Goal: Task Accomplishment & Management: Use online tool/utility

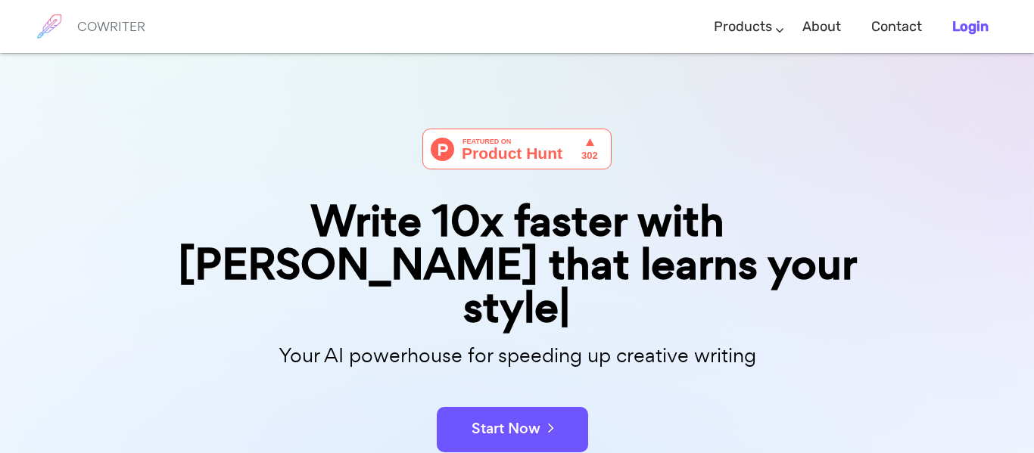
click at [966, 23] on b "Login" at bounding box center [970, 26] width 36 height 17
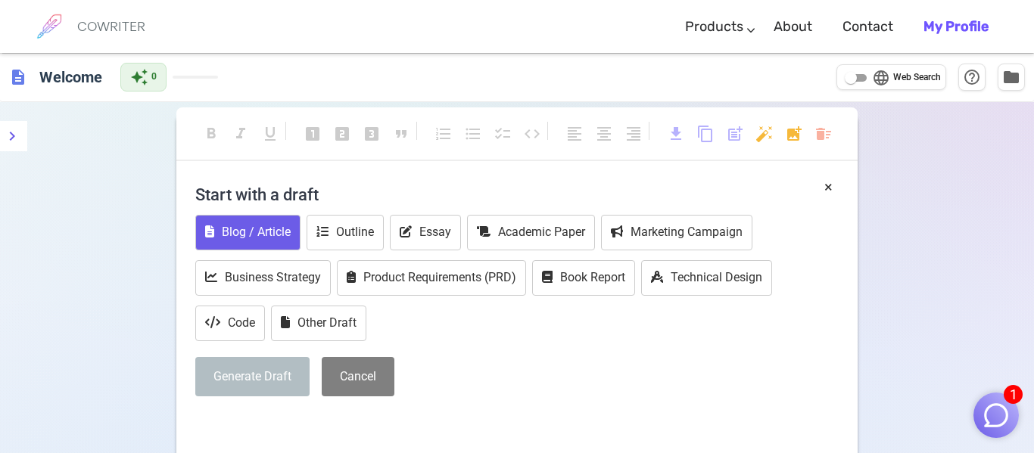
click at [261, 239] on button "Blog / Article" at bounding box center [247, 233] width 105 height 36
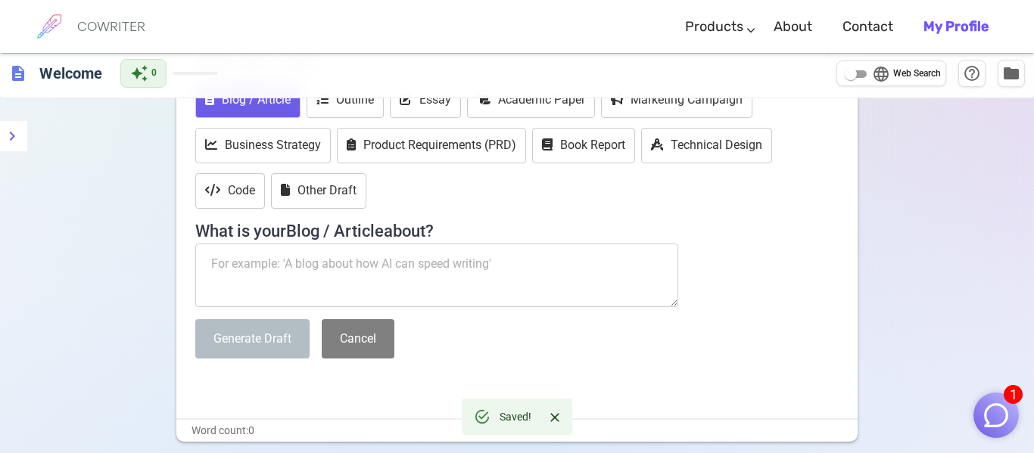
scroll to position [132, 0]
click at [298, 297] on textarea at bounding box center [436, 276] width 483 height 64
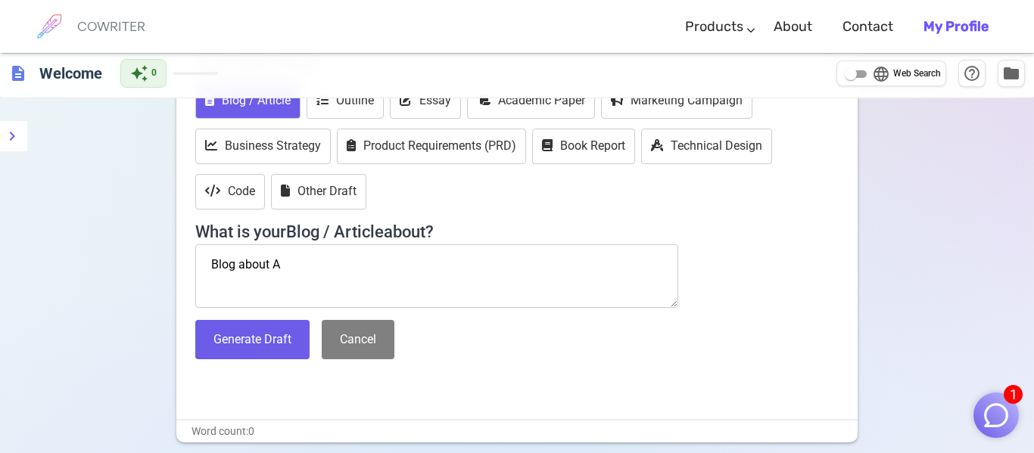
type textarea "Blog about AI"
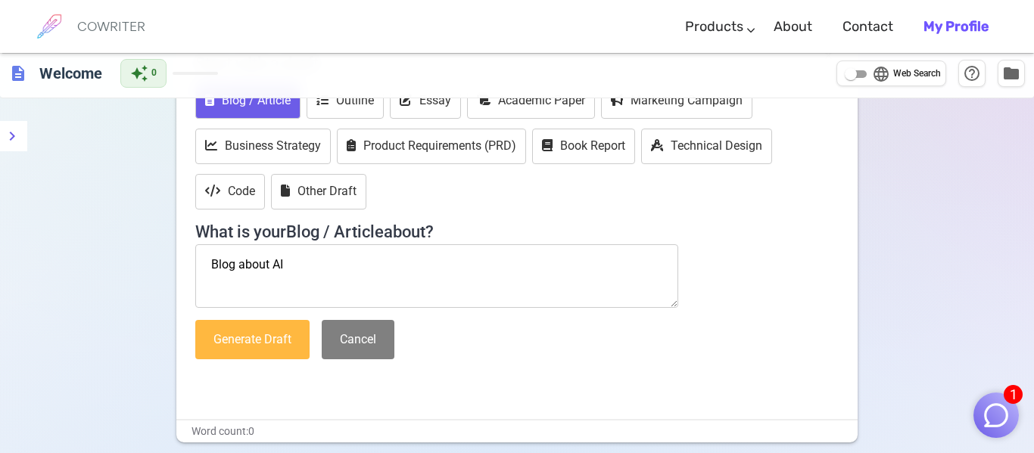
click at [238, 344] on button "Generate Draft" at bounding box center [252, 340] width 114 height 40
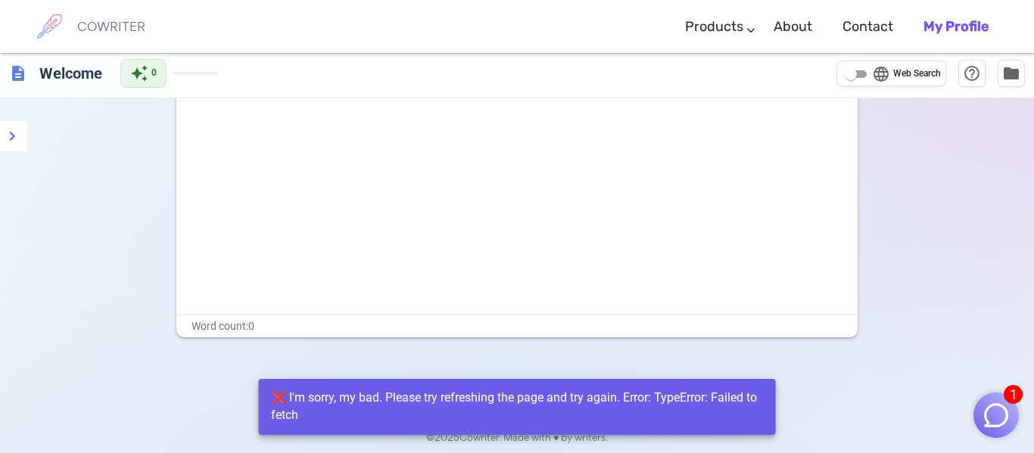
scroll to position [0, 0]
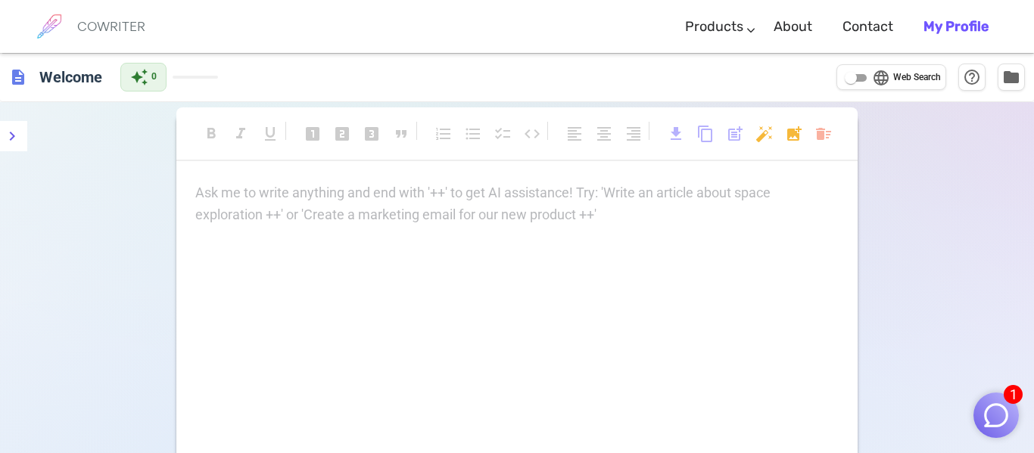
click at [524, 204] on p "Ask me to write anything and end with '++' to get AI assistance! Try: 'Write an…" at bounding box center [516, 193] width 643 height 22
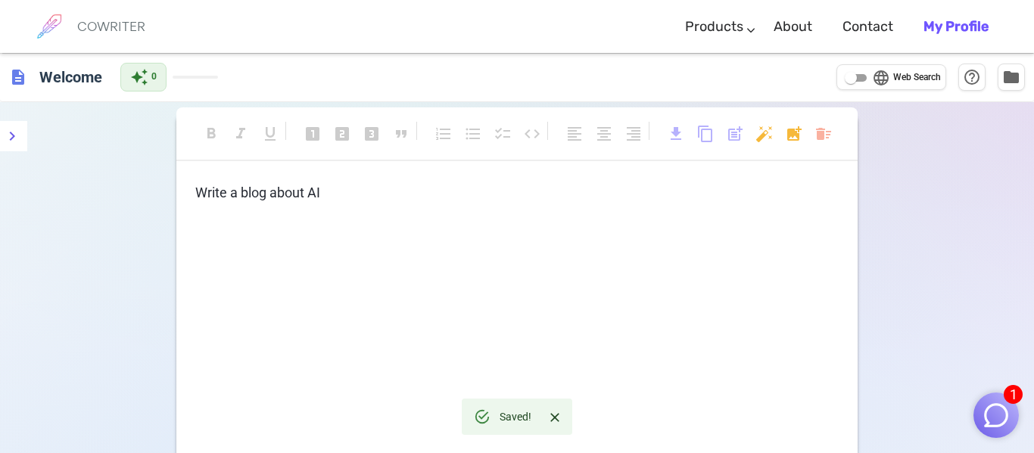
click at [414, 185] on p "Write a blog about AI" at bounding box center [516, 193] width 643 height 22
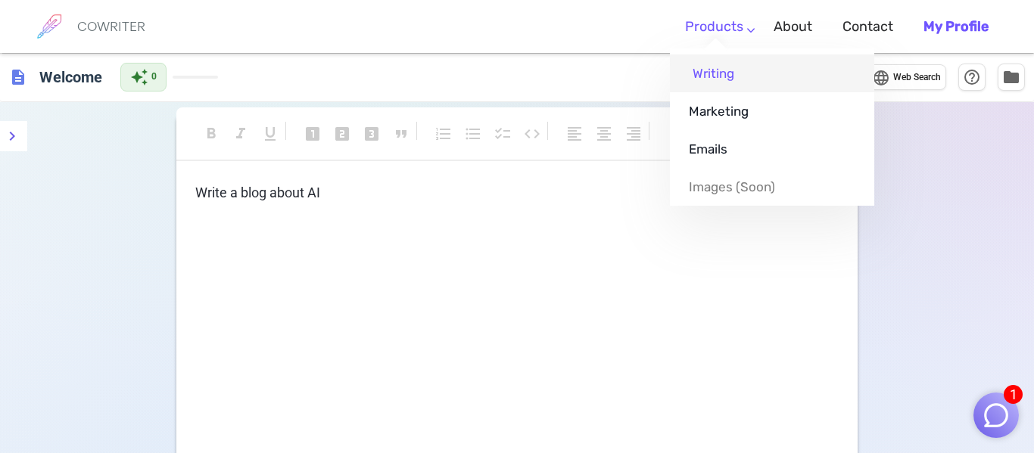
click at [709, 77] on link "Writing" at bounding box center [772, 73] width 204 height 38
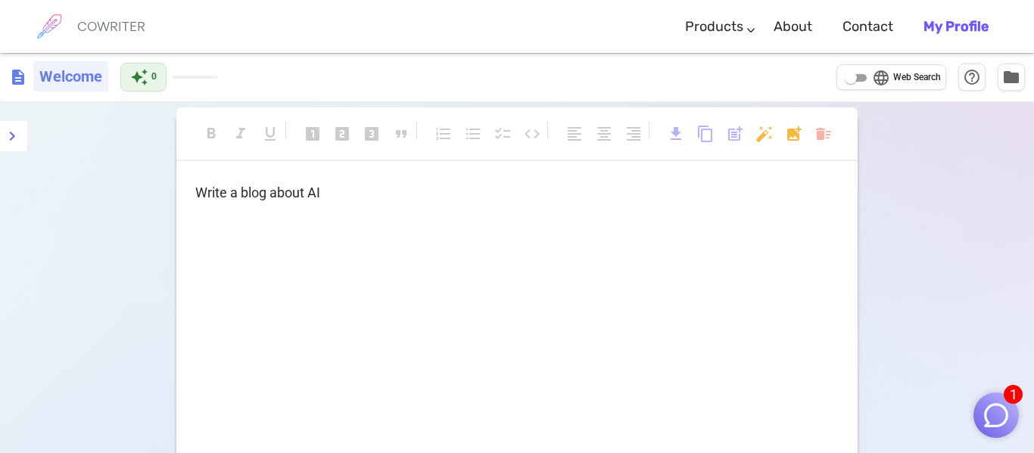
click at [58, 77] on h6 "Welcome" at bounding box center [70, 76] width 75 height 30
click at [304, 244] on div "Write a blog about AI ﻿" at bounding box center [516, 333] width 681 height 303
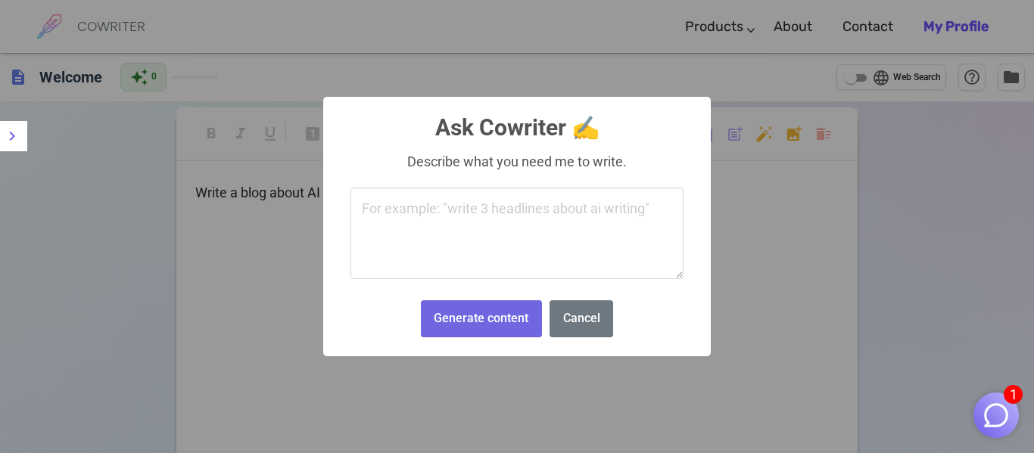
click at [761, 134] on body "1 COWRITER Products Writing Marketing Emails Images (soon) About Contact My Pro…" at bounding box center [517, 312] width 1034 height 624
type textarea "write 3 title on AI writing"
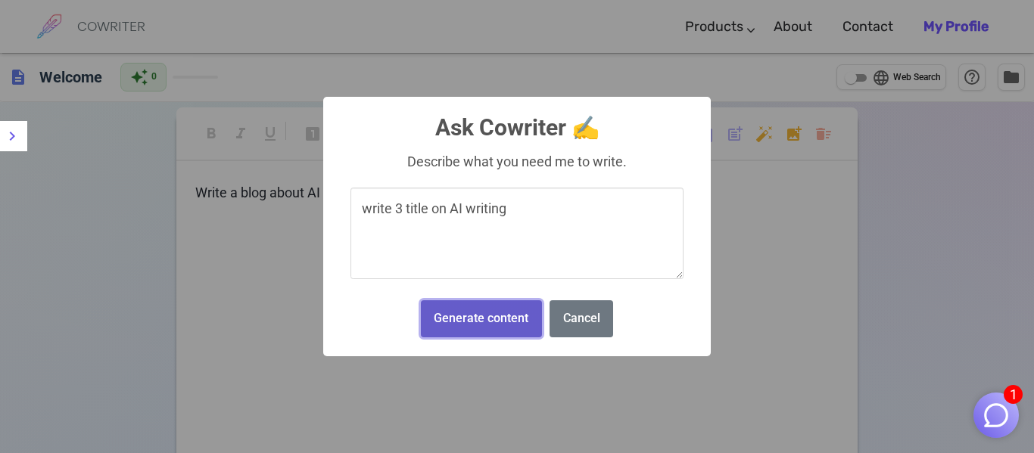
click at [512, 315] on button "Generate content" at bounding box center [481, 318] width 121 height 37
